Goal: Task Accomplishment & Management: Use online tool/utility

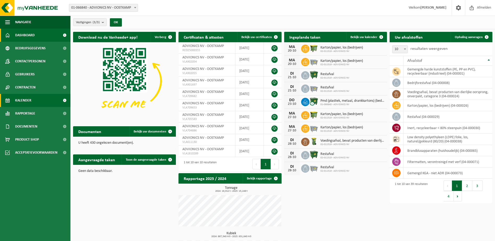
click at [26, 100] on span "Kalender" at bounding box center [23, 100] width 16 height 13
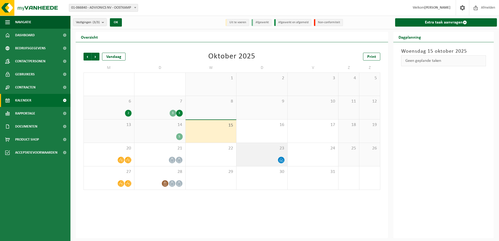
click at [279, 158] on icon at bounding box center [281, 160] width 4 height 4
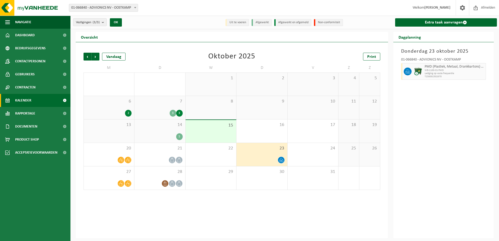
click at [168, 134] on div "5" at bounding box center [159, 136] width 45 height 7
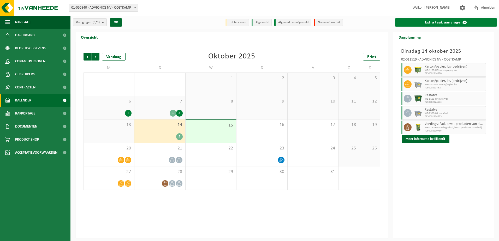
click at [439, 23] on link "Extra taak aanvragen" at bounding box center [446, 22] width 102 height 8
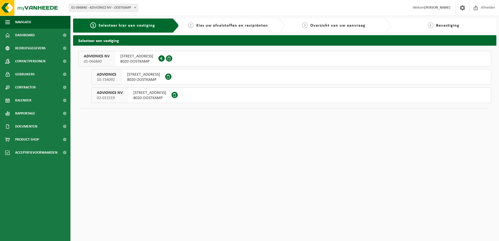
click at [178, 93] on span at bounding box center [174, 95] width 6 height 6
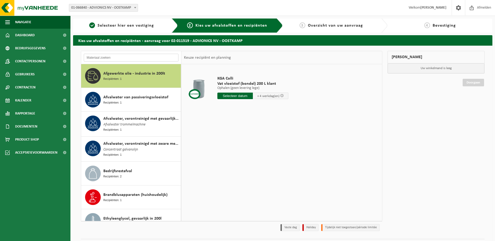
click at [167, 58] on input "text" at bounding box center [131, 58] width 95 height 8
click at [121, 22] on div "1 Selecteer hier een vestiging" at bounding box center [125, 26] width 105 height 14
click at [122, 24] on span "Selecteer hier een vestiging" at bounding box center [126, 25] width 56 height 4
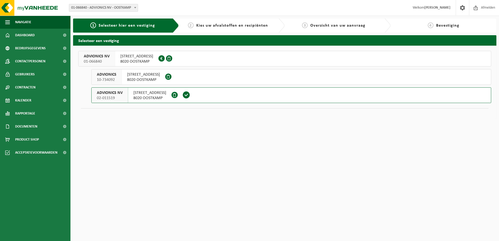
click at [141, 56] on span "SIEMENSLAAN 16" at bounding box center [136, 56] width 33 height 5
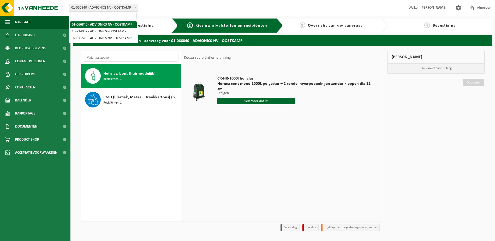
click at [115, 9] on span "01-066840 - ADVIONICS NV - OOSTKAMP" at bounding box center [103, 7] width 69 height 7
select select "8518"
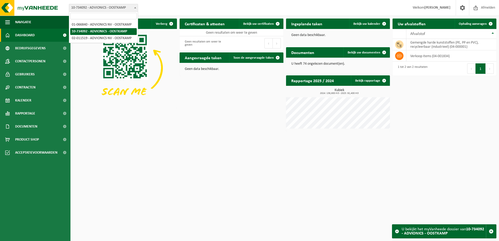
click at [127, 6] on span "10-734092 - ADVIONICS - OOSTKAMP" at bounding box center [103, 7] width 69 height 7
select select "8511"
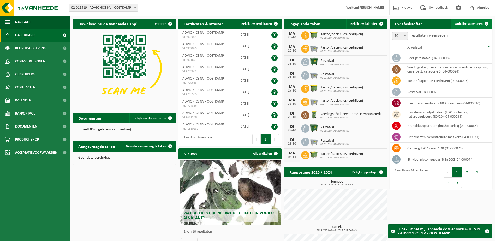
click at [469, 23] on span "Ophaling aanvragen" at bounding box center [469, 23] width 28 height 3
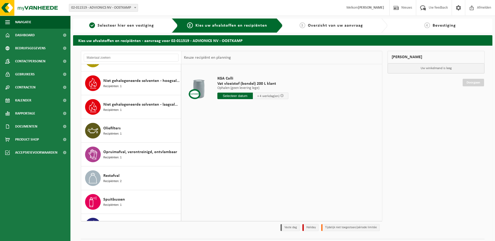
scroll to position [574, 0]
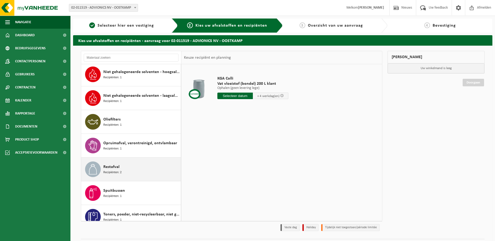
click at [113, 167] on span "Restafval" at bounding box center [111, 167] width 16 height 6
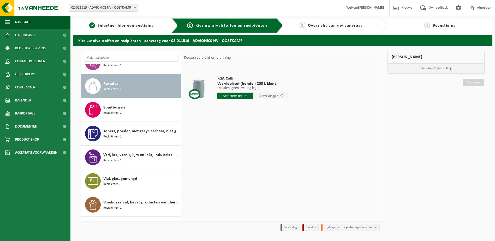
scroll to position [666, 0]
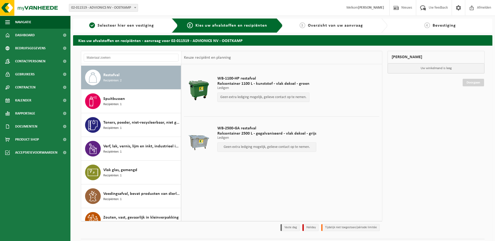
click at [239, 127] on span "WB-2500-GA restafval" at bounding box center [266, 128] width 99 height 5
click at [293, 227] on li "Vaste dag" at bounding box center [290, 227] width 19 height 7
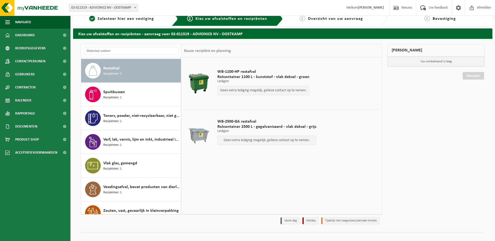
scroll to position [0, 0]
